Goal: Task Accomplishment & Management: Use online tool/utility

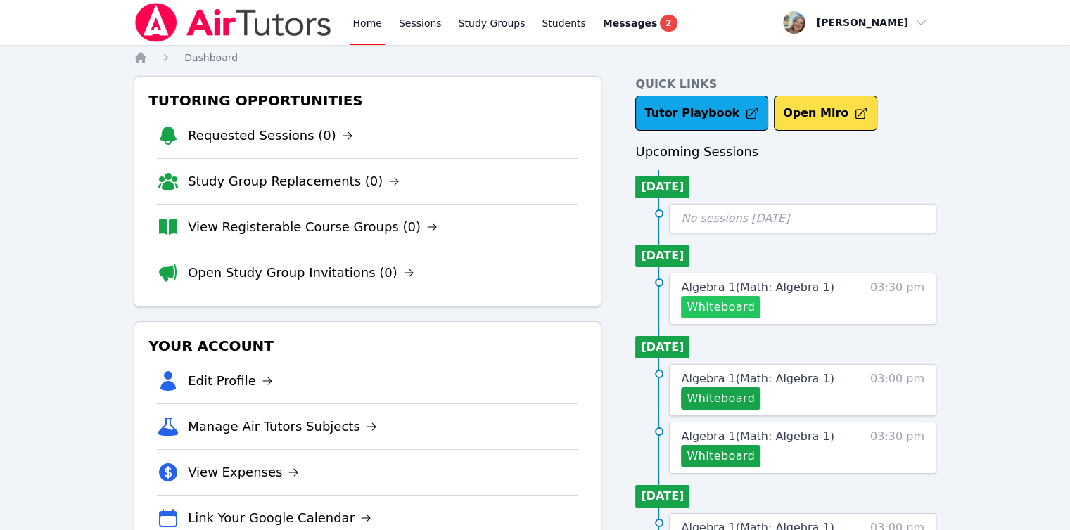
click at [716, 298] on button "Whiteboard" at bounding box center [721, 307] width 80 height 23
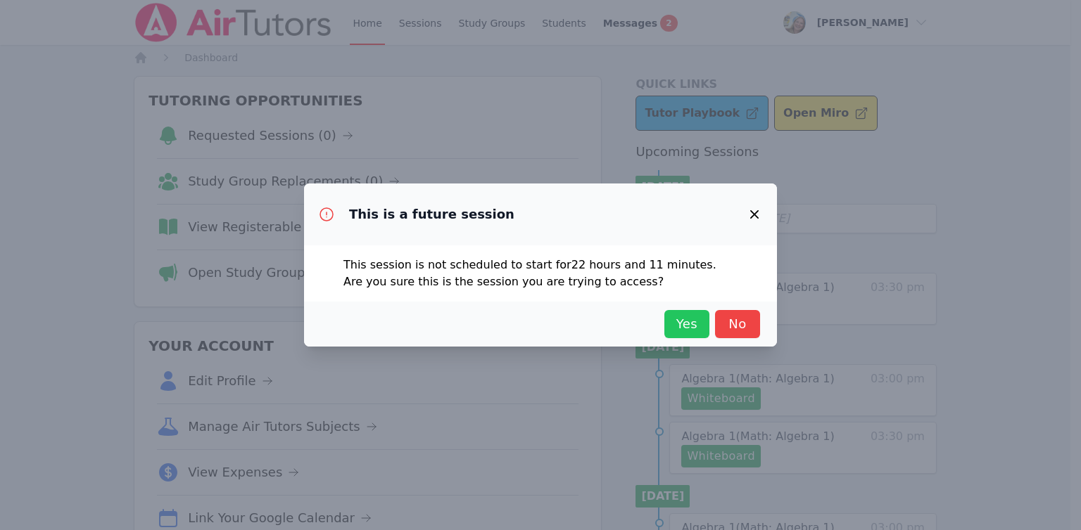
click at [681, 322] on span "Yes" at bounding box center [686, 324] width 31 height 20
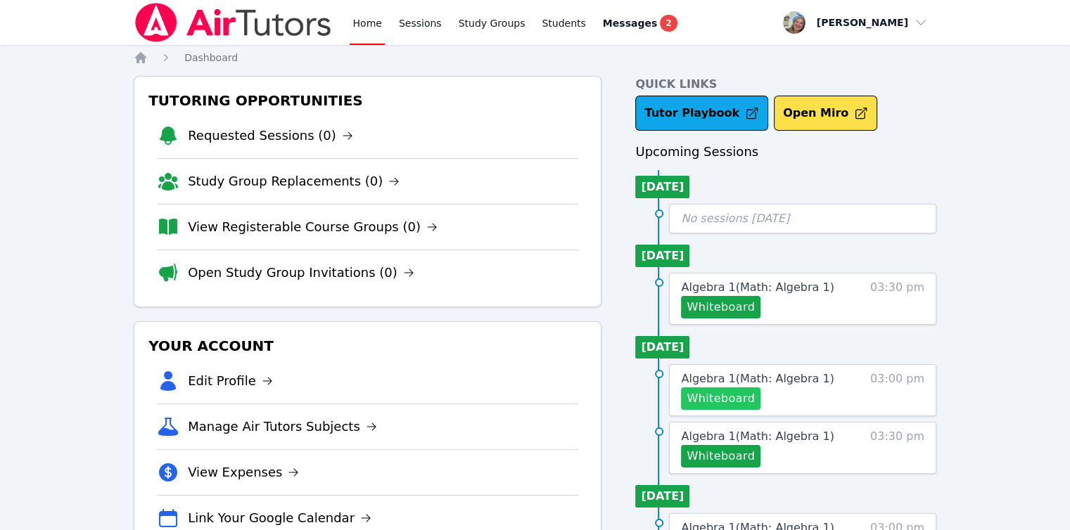
click at [711, 402] on button "Whiteboard" at bounding box center [721, 399] width 80 height 23
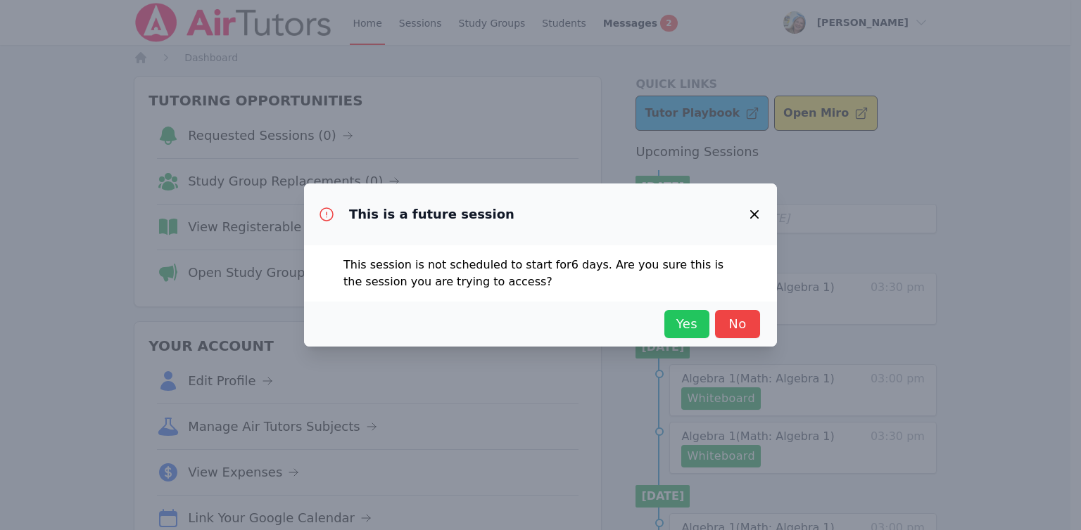
click at [681, 322] on span "Yes" at bounding box center [686, 324] width 31 height 20
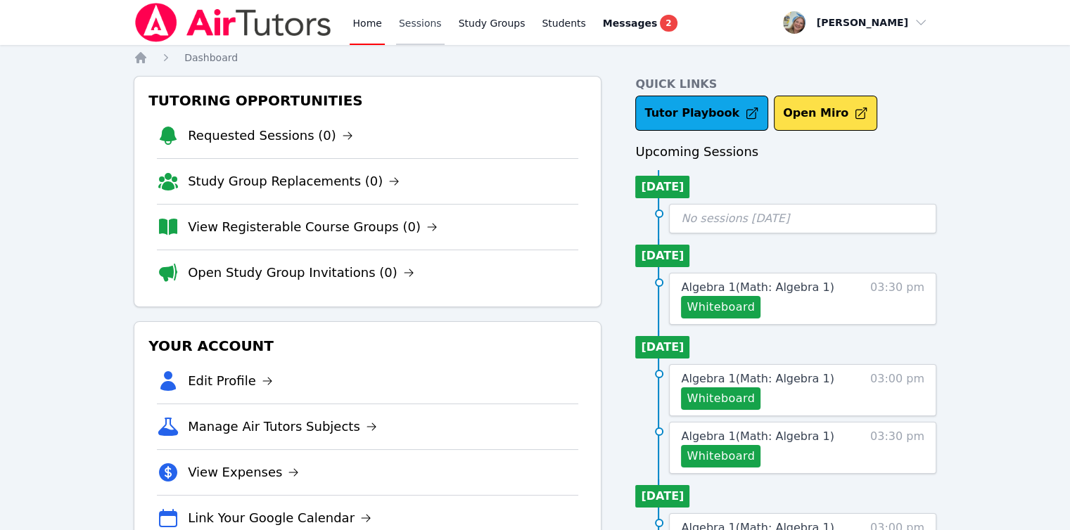
click at [409, 26] on link "Sessions" at bounding box center [420, 22] width 49 height 45
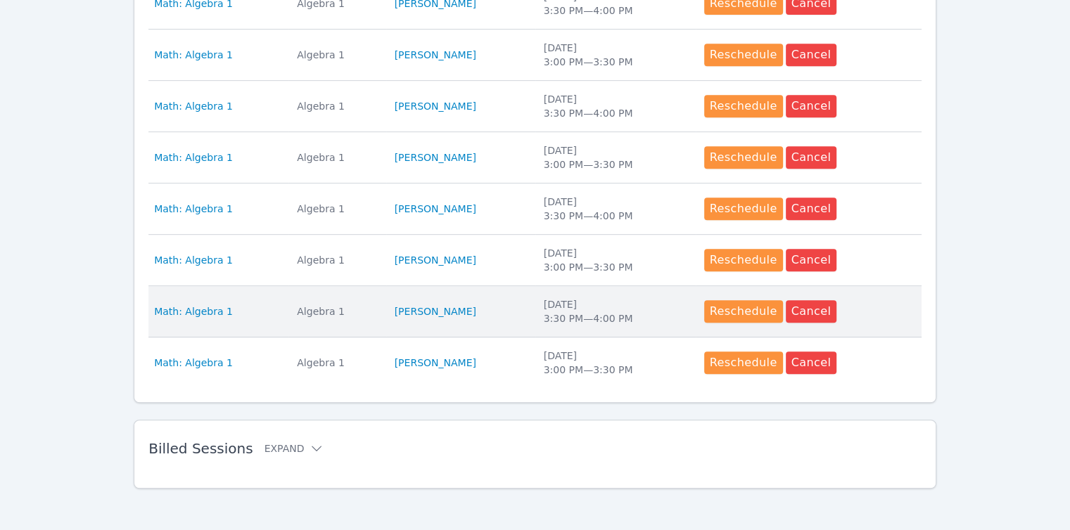
scroll to position [637, 0]
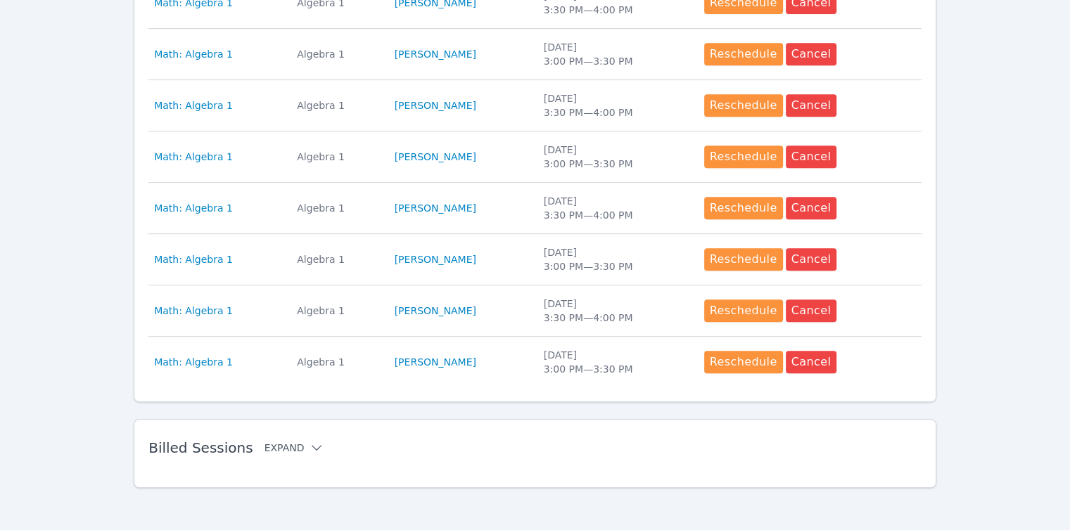
click at [291, 452] on button "Expand" at bounding box center [295, 448] width 60 height 14
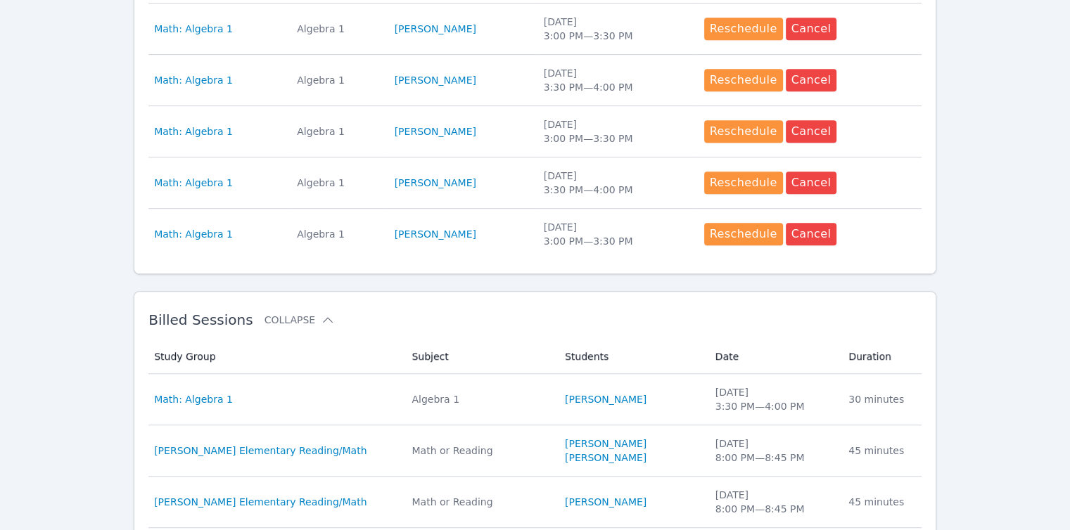
scroll to position [778, 0]
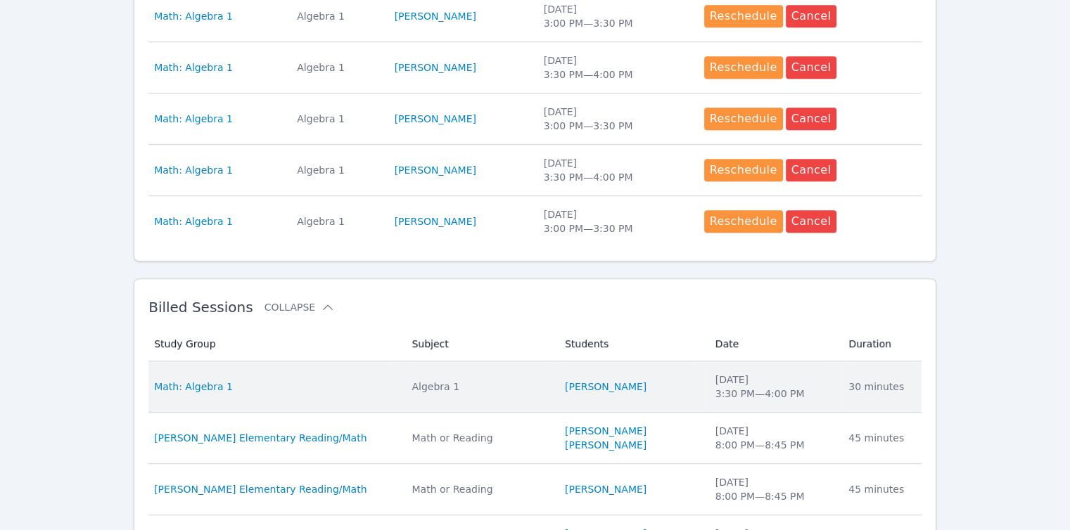
click at [847, 389] on td "Duration 30 minutes" at bounding box center [881, 387] width 82 height 51
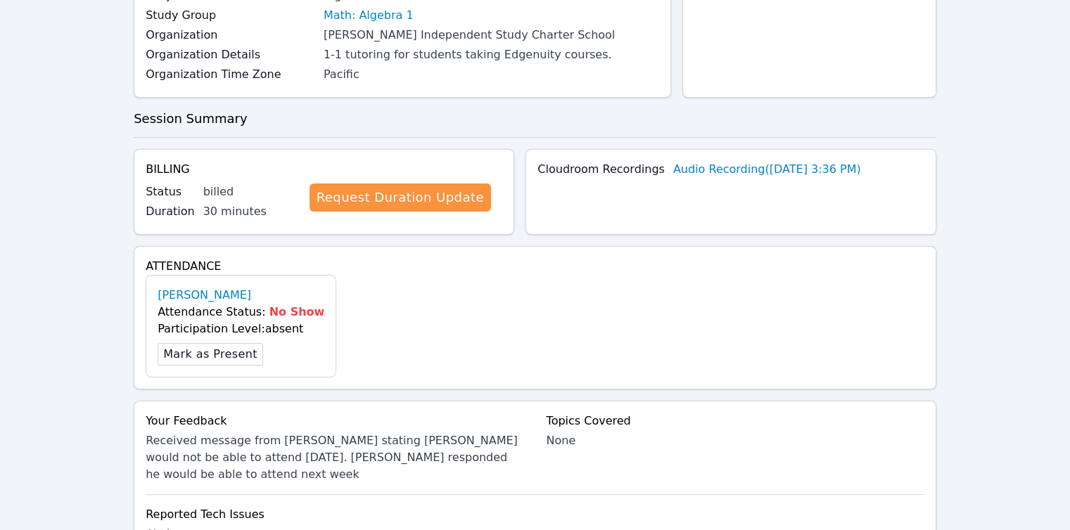
scroll to position [351, 0]
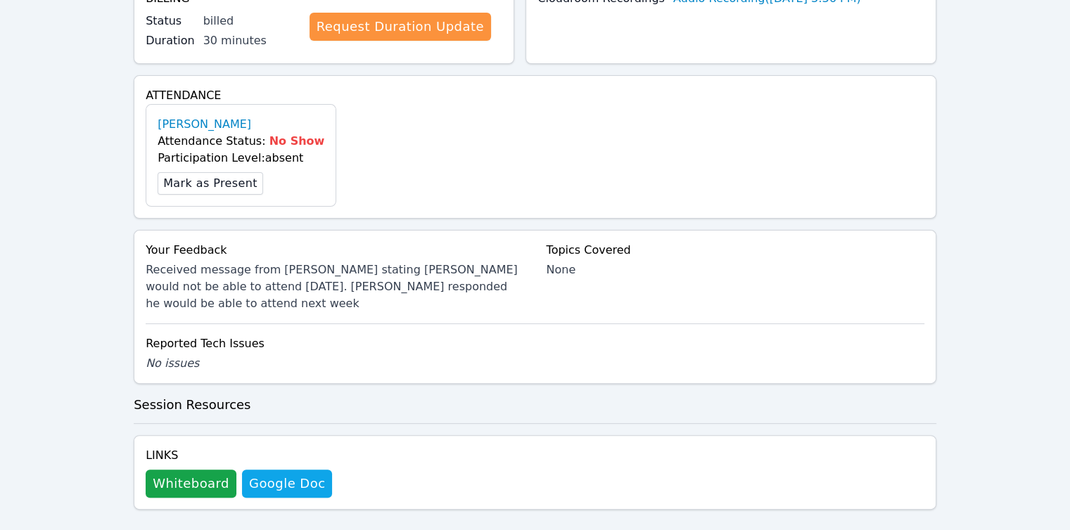
click at [186, 447] on div "Links Whiteboard Hidden Google Doc" at bounding box center [239, 472] width 186 height 51
click at [205, 470] on button "Whiteboard" at bounding box center [191, 484] width 91 height 28
